Goal: Complete application form

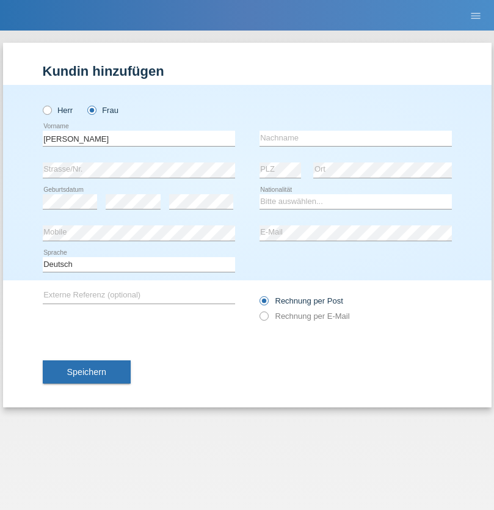
type input "[PERSON_NAME]"
click at [356, 138] on input "text" at bounding box center [356, 138] width 192 height 15
type input "Gerber"
select select "CH"
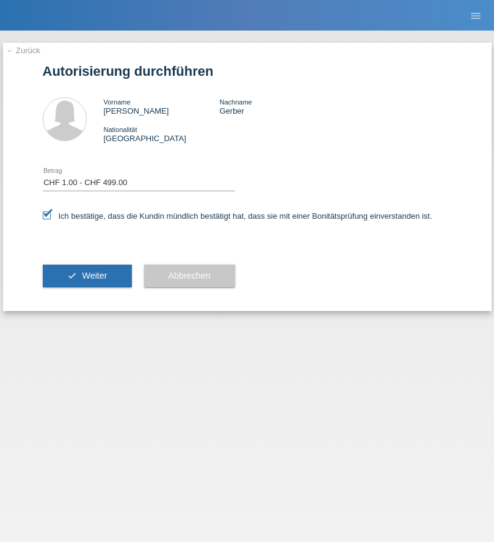
select select "1"
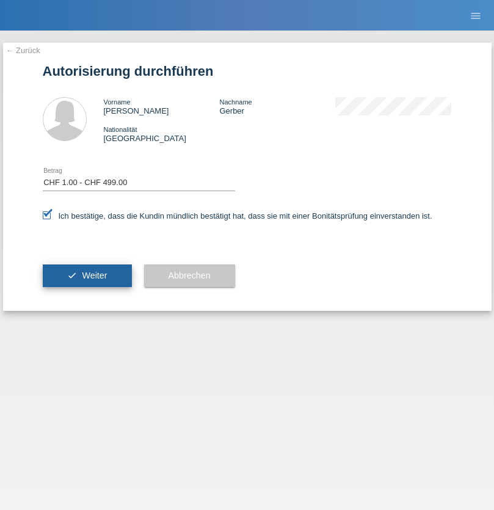
click at [87, 276] on span "Weiter" at bounding box center [94, 276] width 25 height 10
